Goal: Find contact information: Find contact information

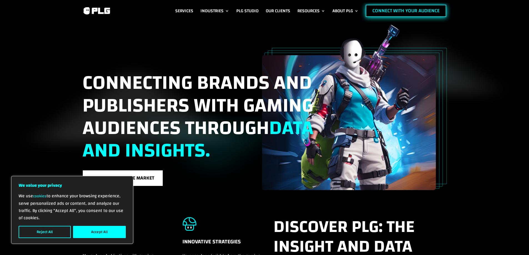
click at [419, 12] on link "Connect with Your Audience" at bounding box center [406, 11] width 81 height 12
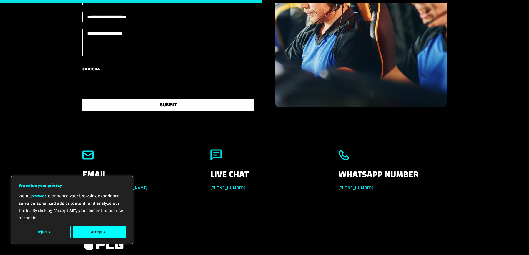
scroll to position [278, 0]
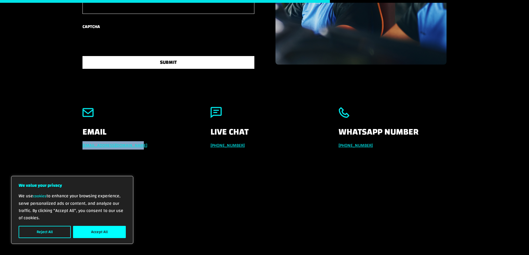
drag, startPoint x: 138, startPoint y: 161, endPoint x: 82, endPoint y: 159, distance: 56.7
click at [82, 159] on div "Email info@powerleaguegaming.com Live Chat +971 551257087 Whatsapp Number +971 …" at bounding box center [264, 140] width 529 height 85
copy link "info@powerleaguegaming.com"
